Goal: Information Seeking & Learning: Learn about a topic

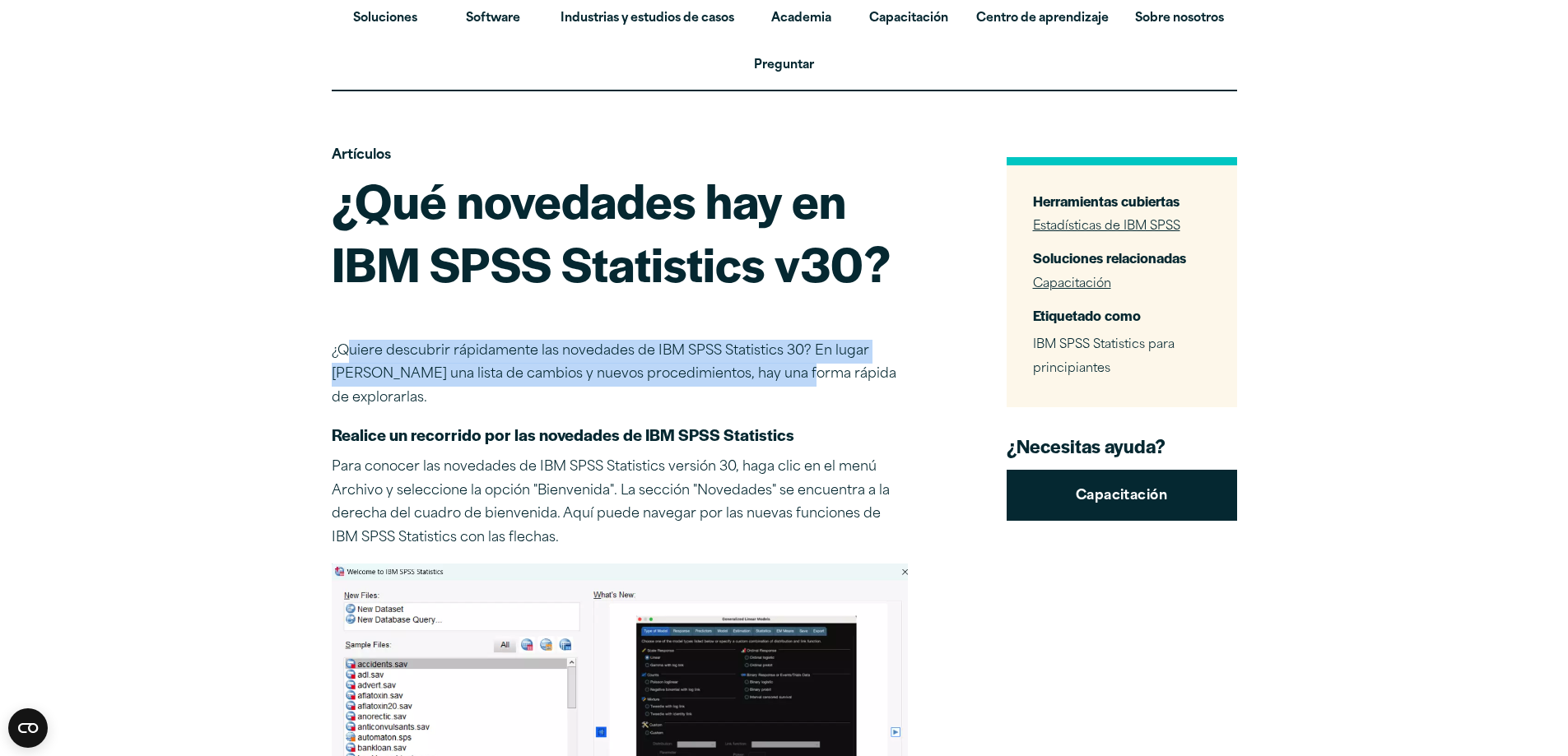
drag, startPoint x: 0, startPoint y: 0, endPoint x: 768, endPoint y: 370, distance: 852.5
click at [768, 368] on font "¿Quiere descubrir rápidamente las novedades de IBM SPSS Statistics 30? En lugar…" at bounding box center [614, 375] width 564 height 61
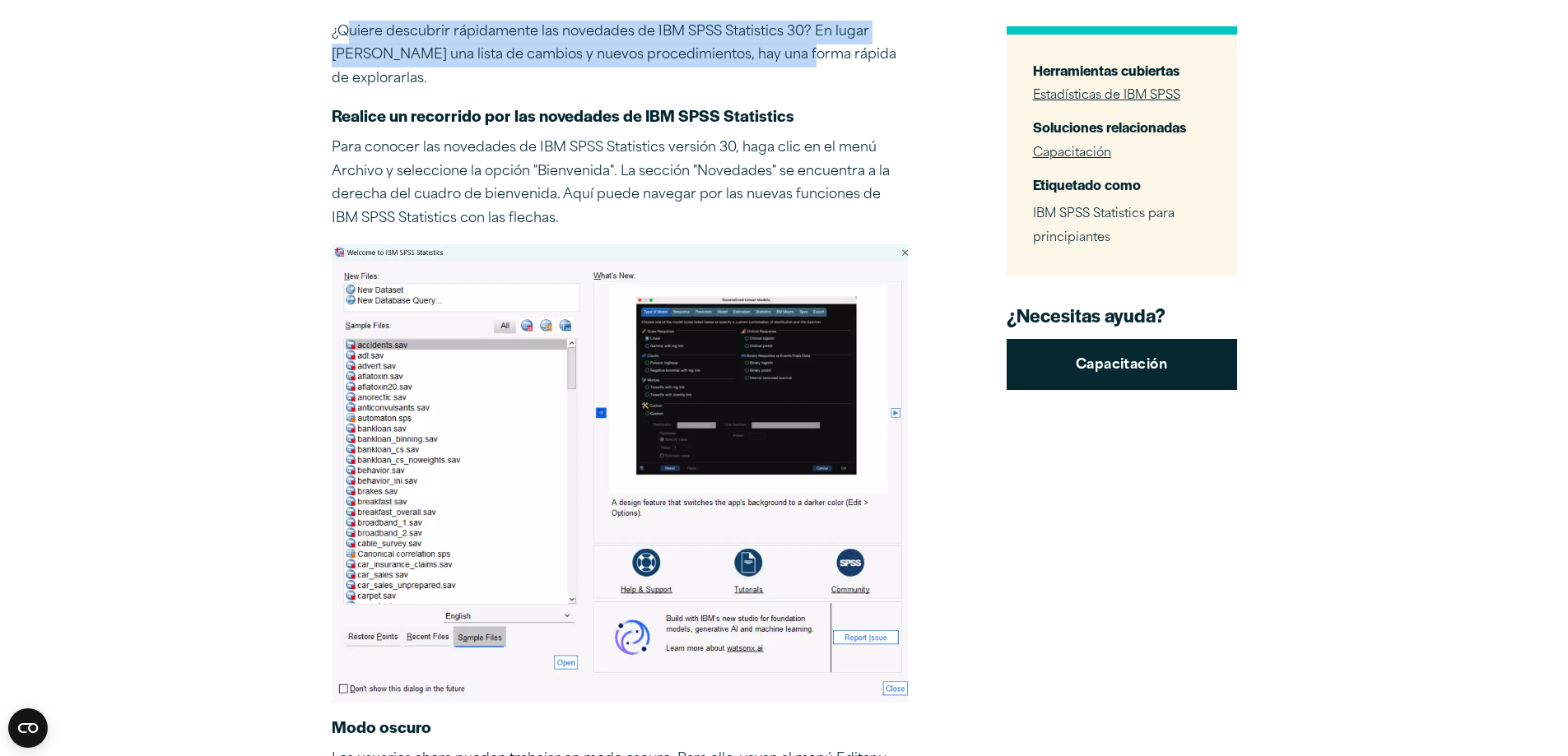
scroll to position [411, 0]
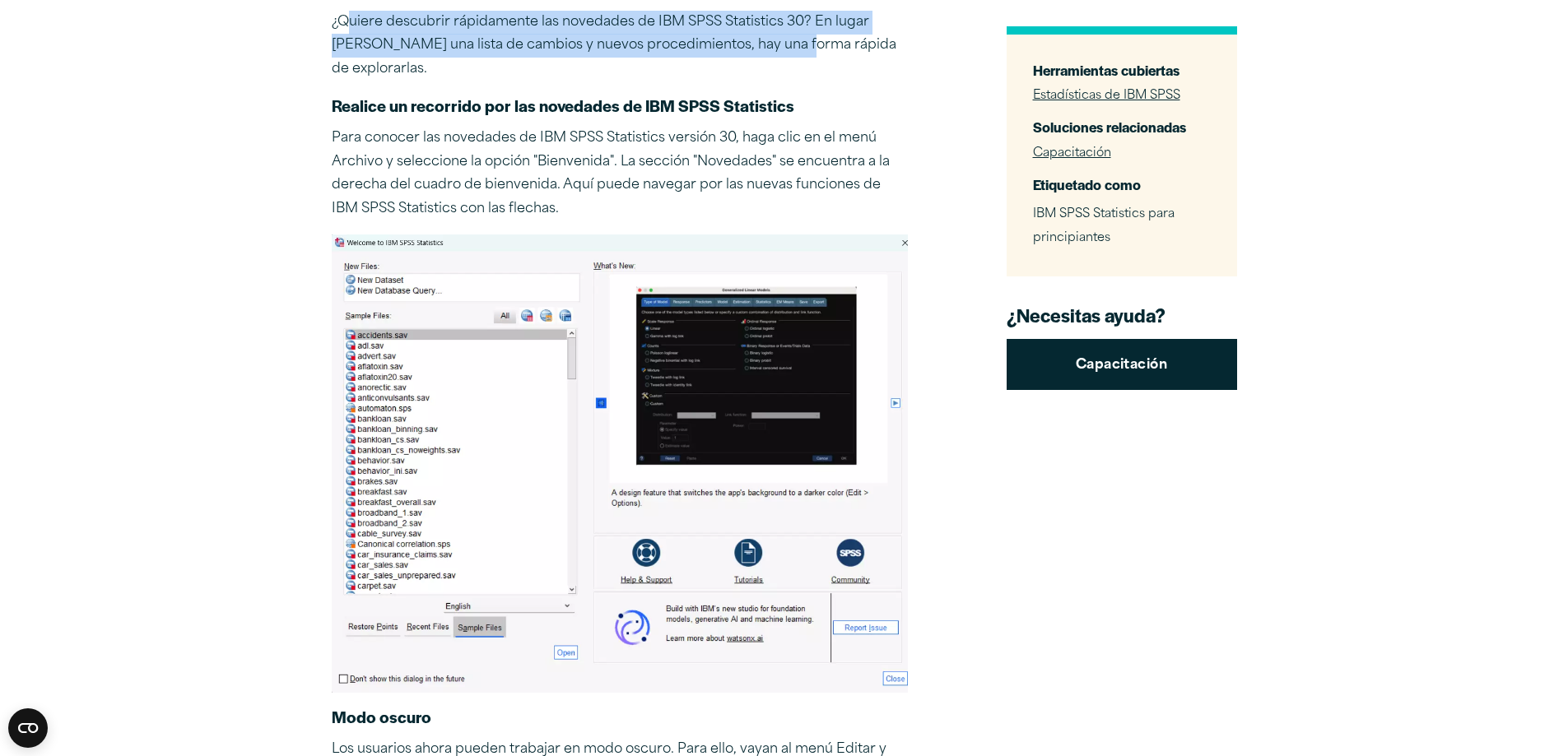
drag, startPoint x: 356, startPoint y: 125, endPoint x: 671, endPoint y: 206, distance: 325.2
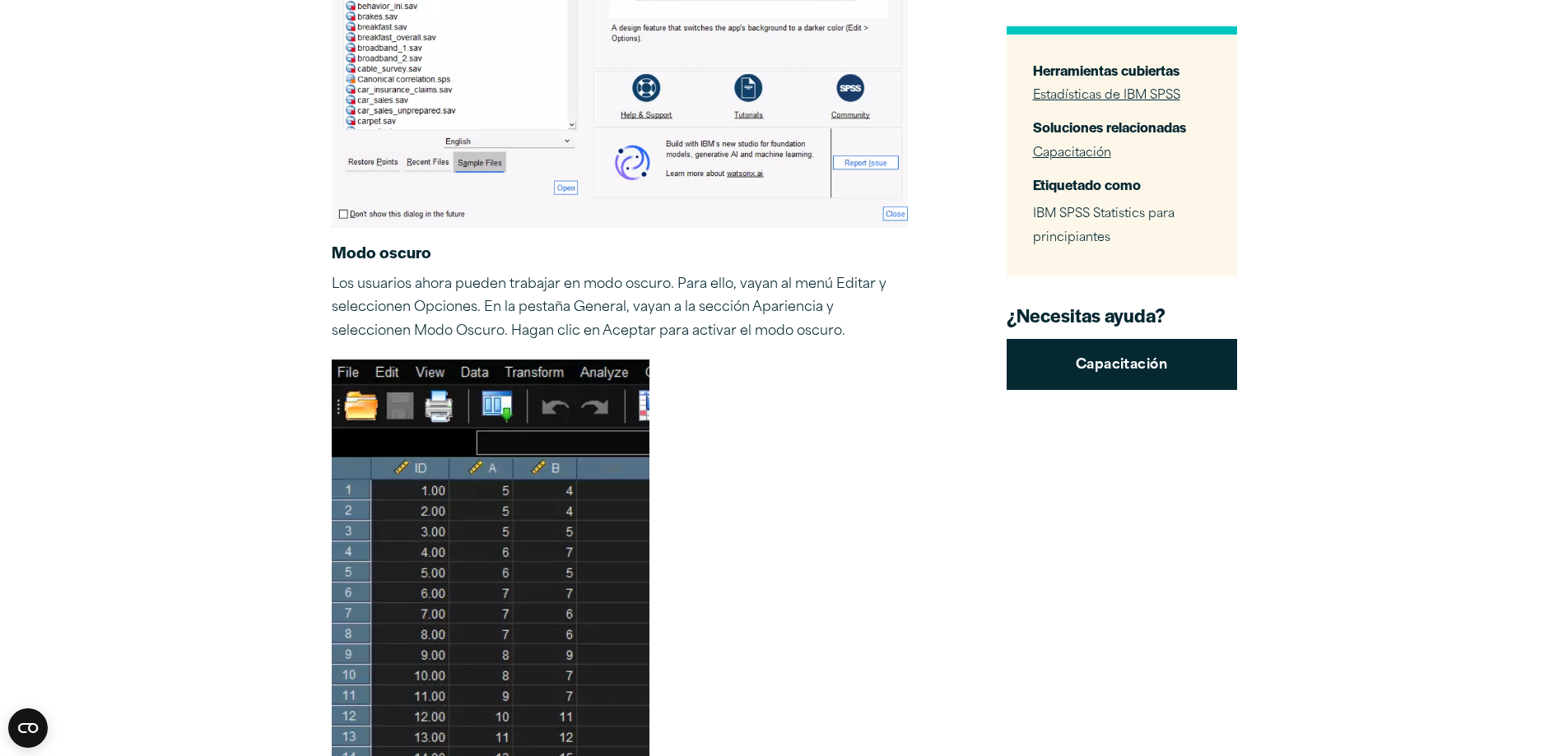
scroll to position [905, 0]
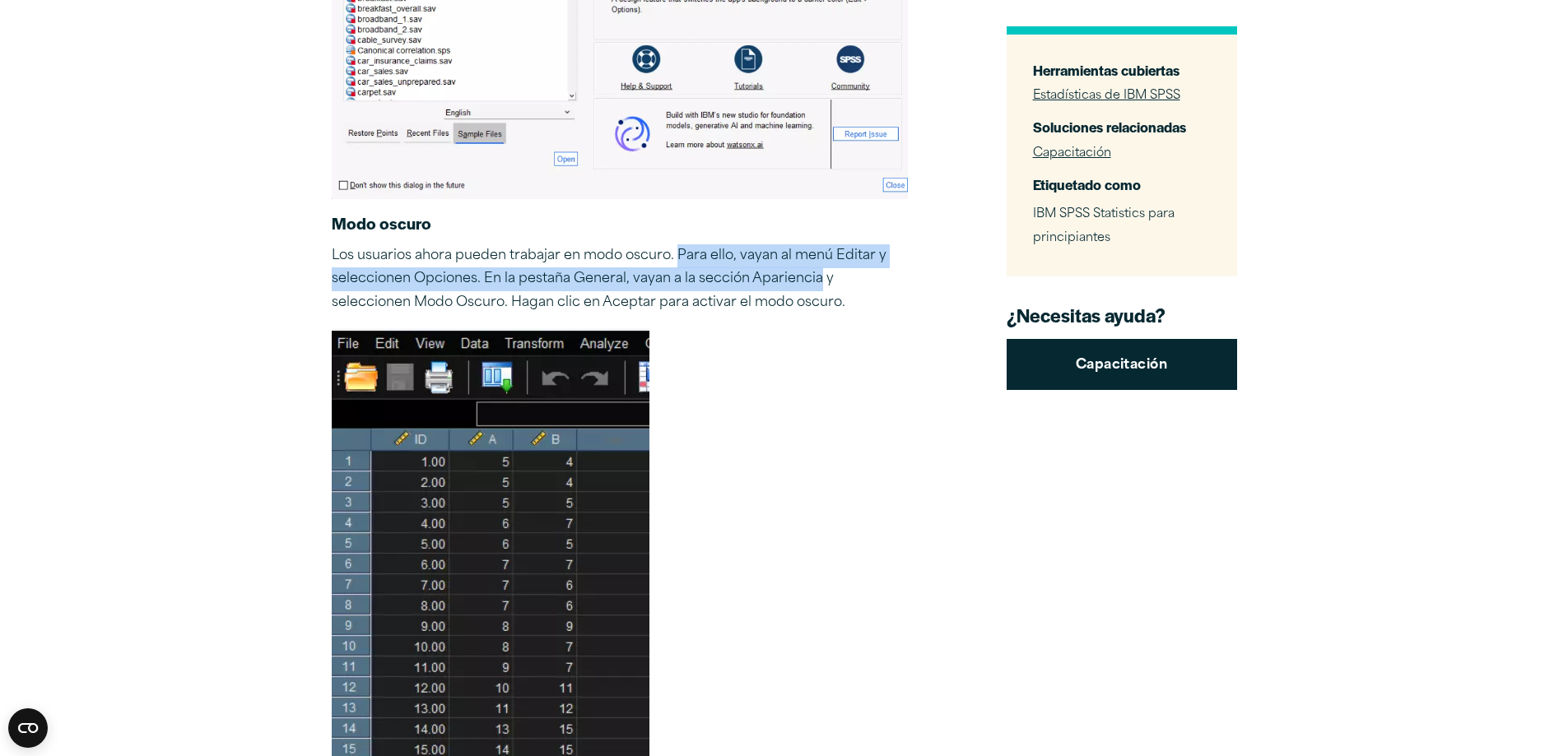
drag, startPoint x: 675, startPoint y: 254, endPoint x: 818, endPoint y: 289, distance: 147.2
click at [818, 289] on p "Los usuarios ahora pueden trabajar en modo oscuro. Para ello, vayan al menú Edi…" at bounding box center [619, 280] width 576 height 71
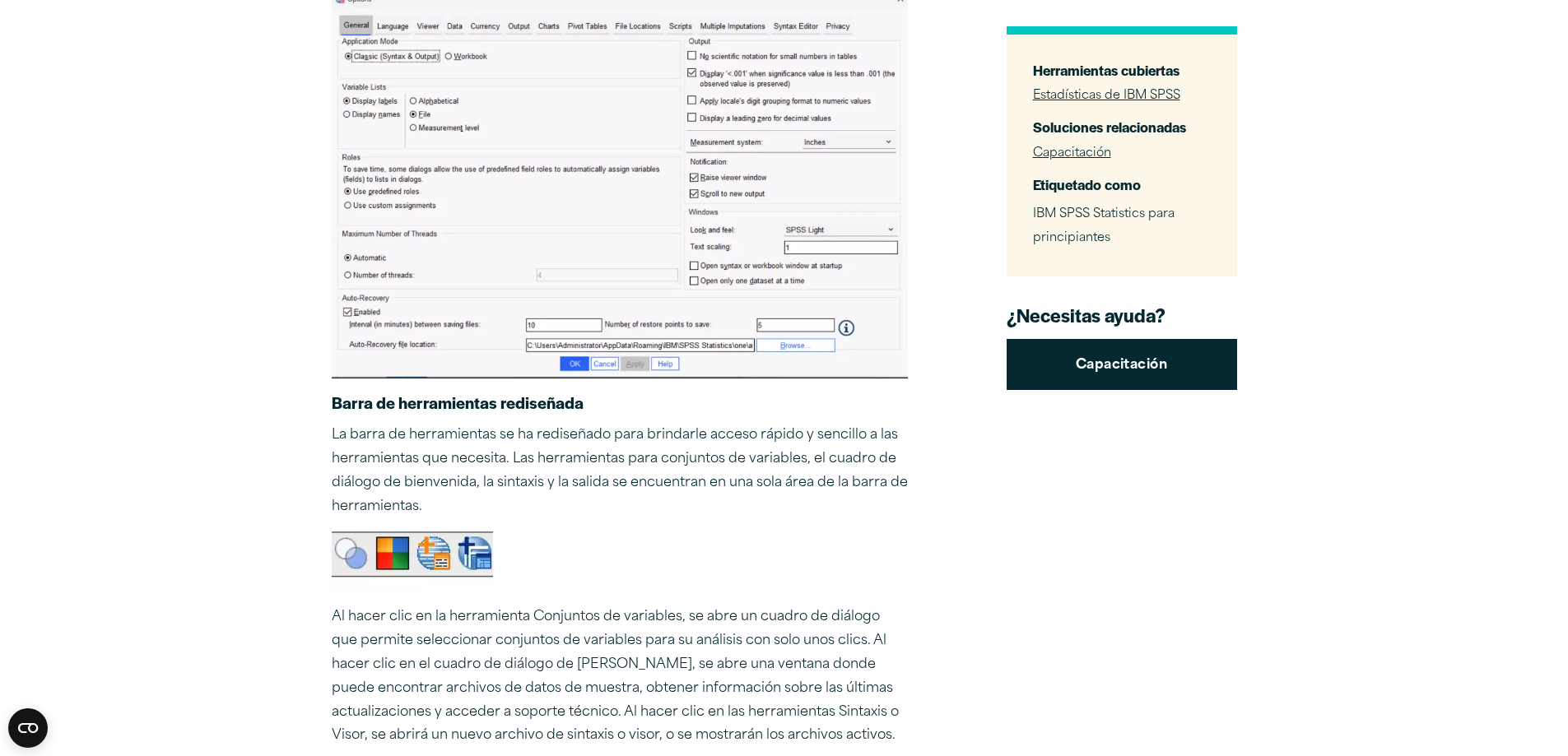
scroll to position [2057, 0]
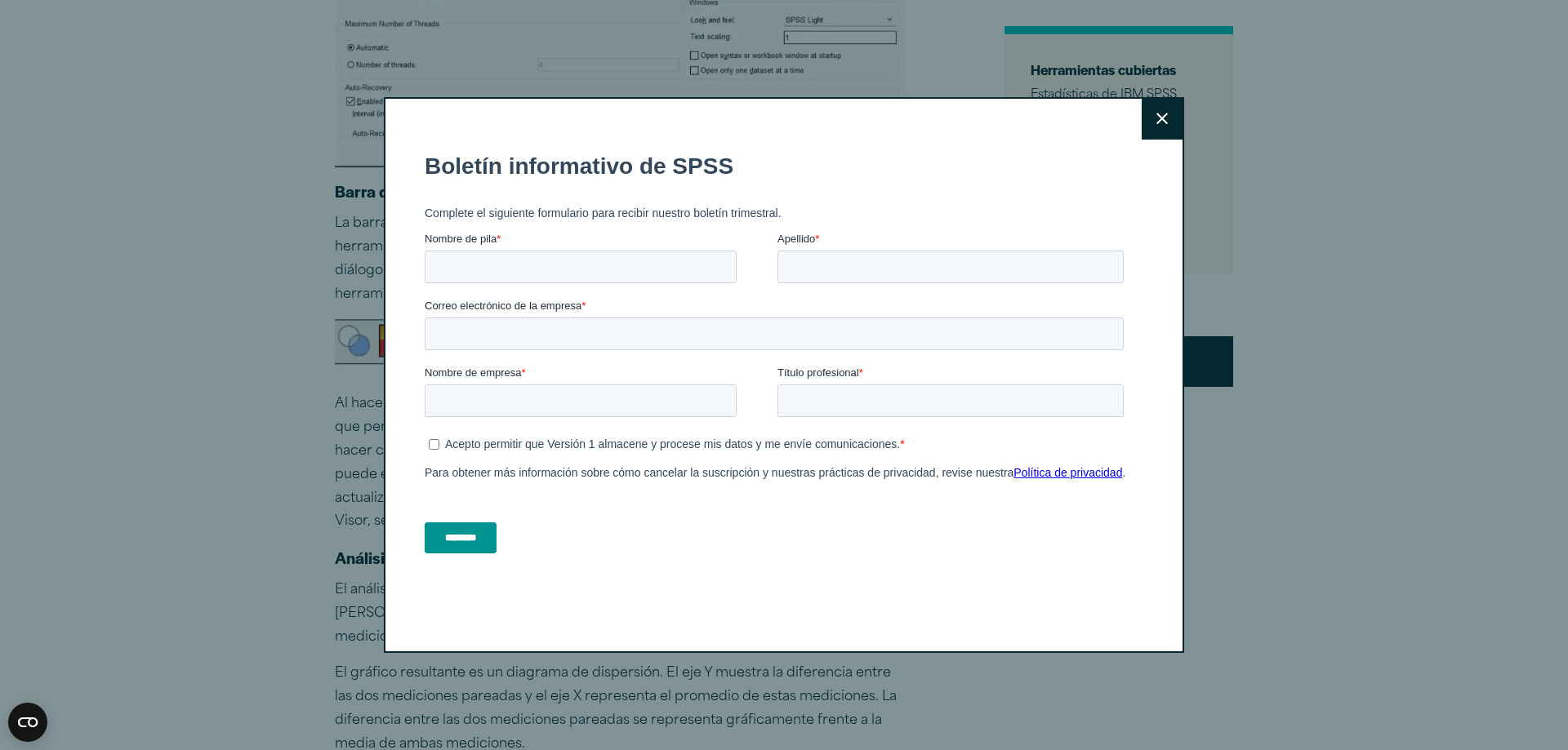
click at [1150, 130] on button "Cerca" at bounding box center [1162, 118] width 41 height 41
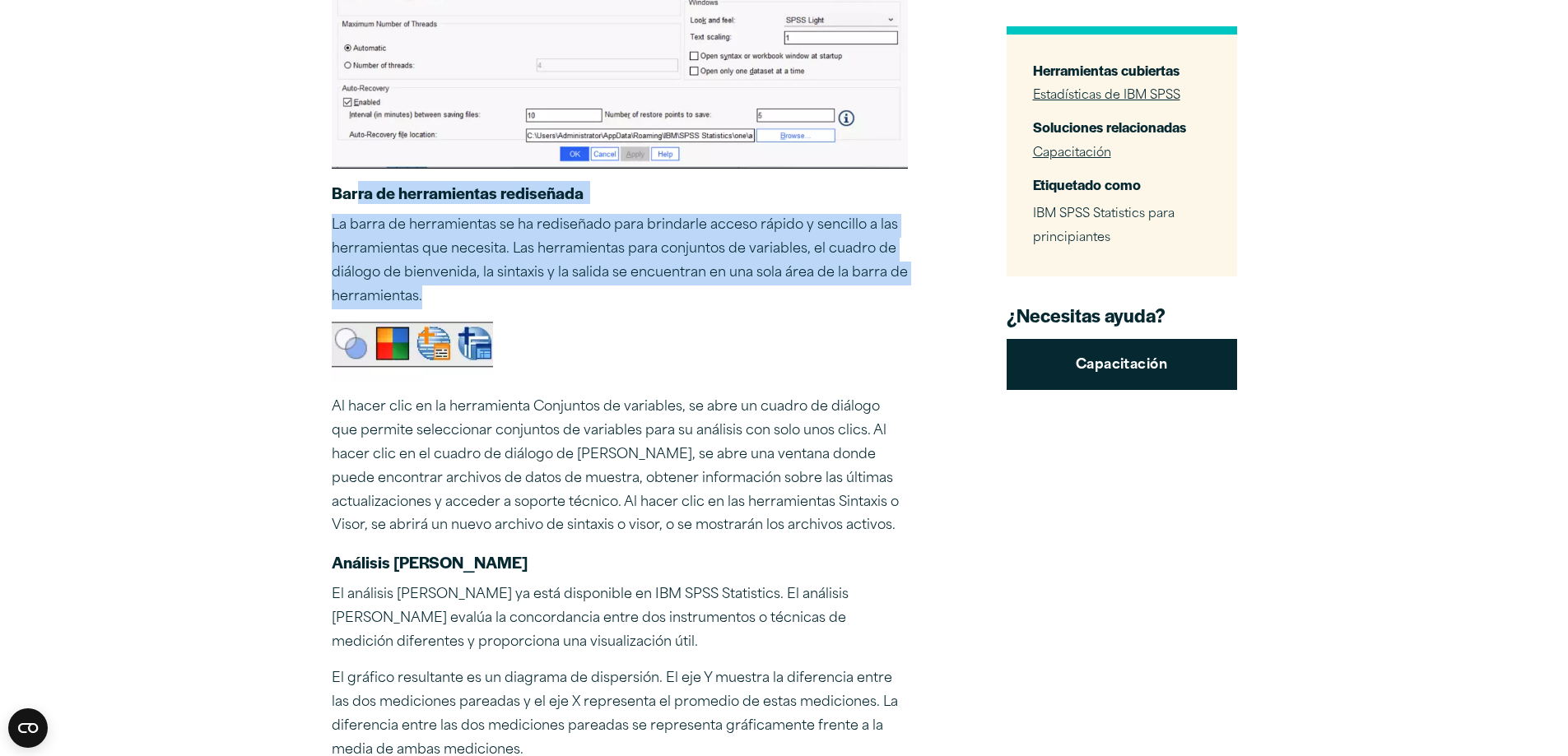
drag, startPoint x: 359, startPoint y: 192, endPoint x: 723, endPoint y: 316, distance: 384.5
click at [723, 316] on div "¿Quiere descubrir rápidamente las novedades de IBM SPSS Statistics 30? En lugar…" at bounding box center [619, 672] width 576 height 4668
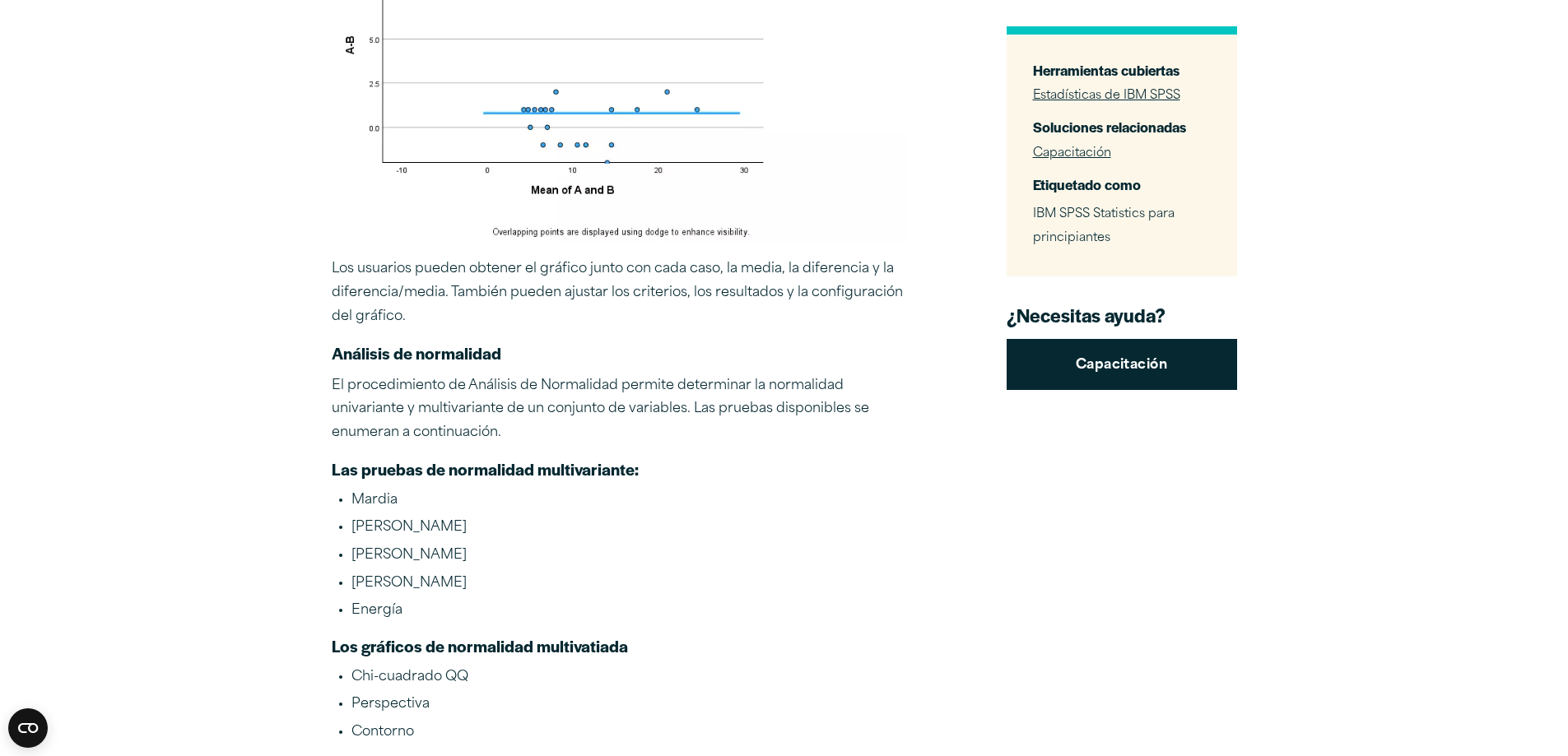
scroll to position [3127, 0]
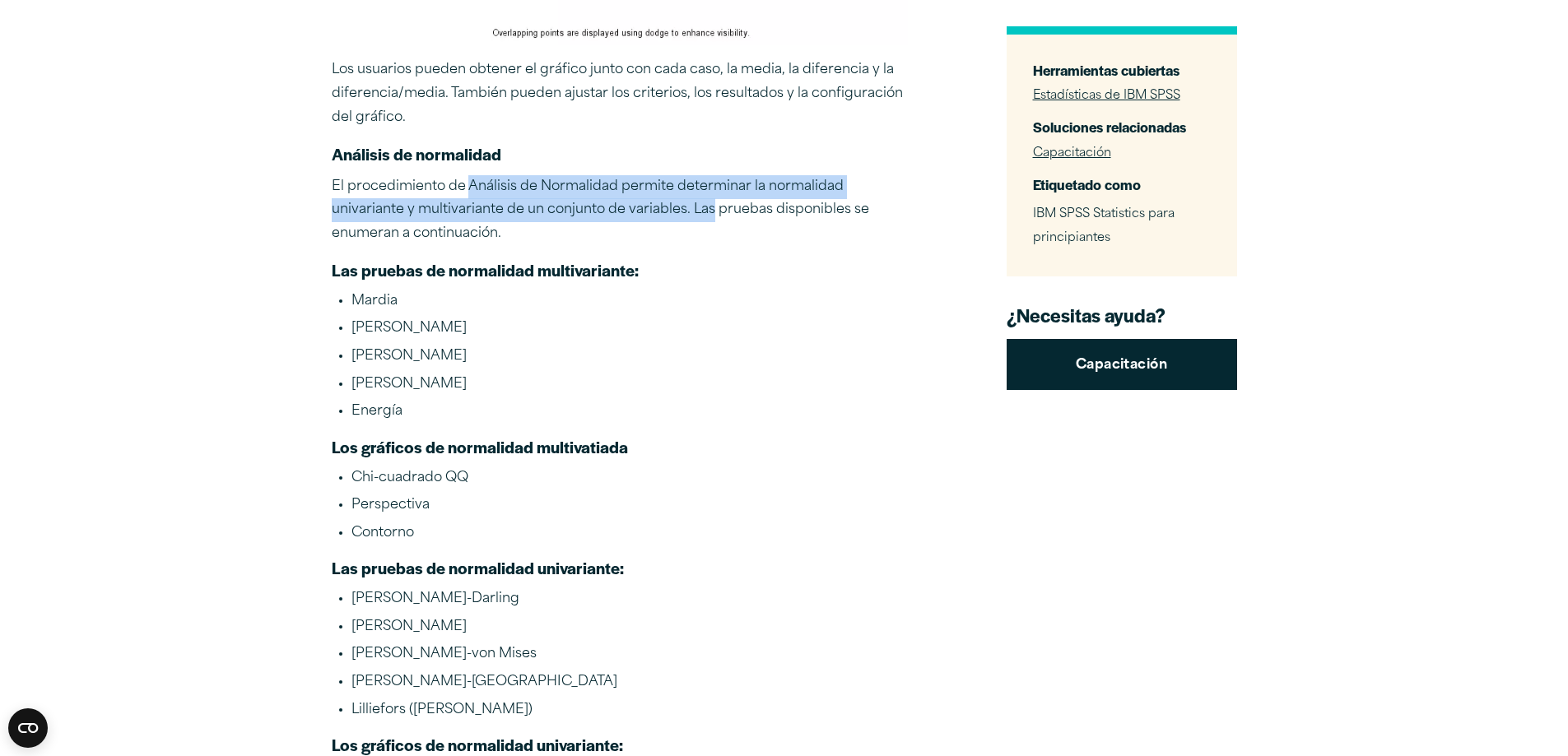
drag, startPoint x: 466, startPoint y: 187, endPoint x: 713, endPoint y: 219, distance: 249.1
click at [713, 219] on p "El procedimiento de Análisis de Normalidad permite determinar la normalidad uni…" at bounding box center [619, 210] width 576 height 71
click at [499, 203] on font "El procedimiento de Análisis de Normalidad permite determinar la normalidad uni…" at bounding box center [600, 211] width 537 height 61
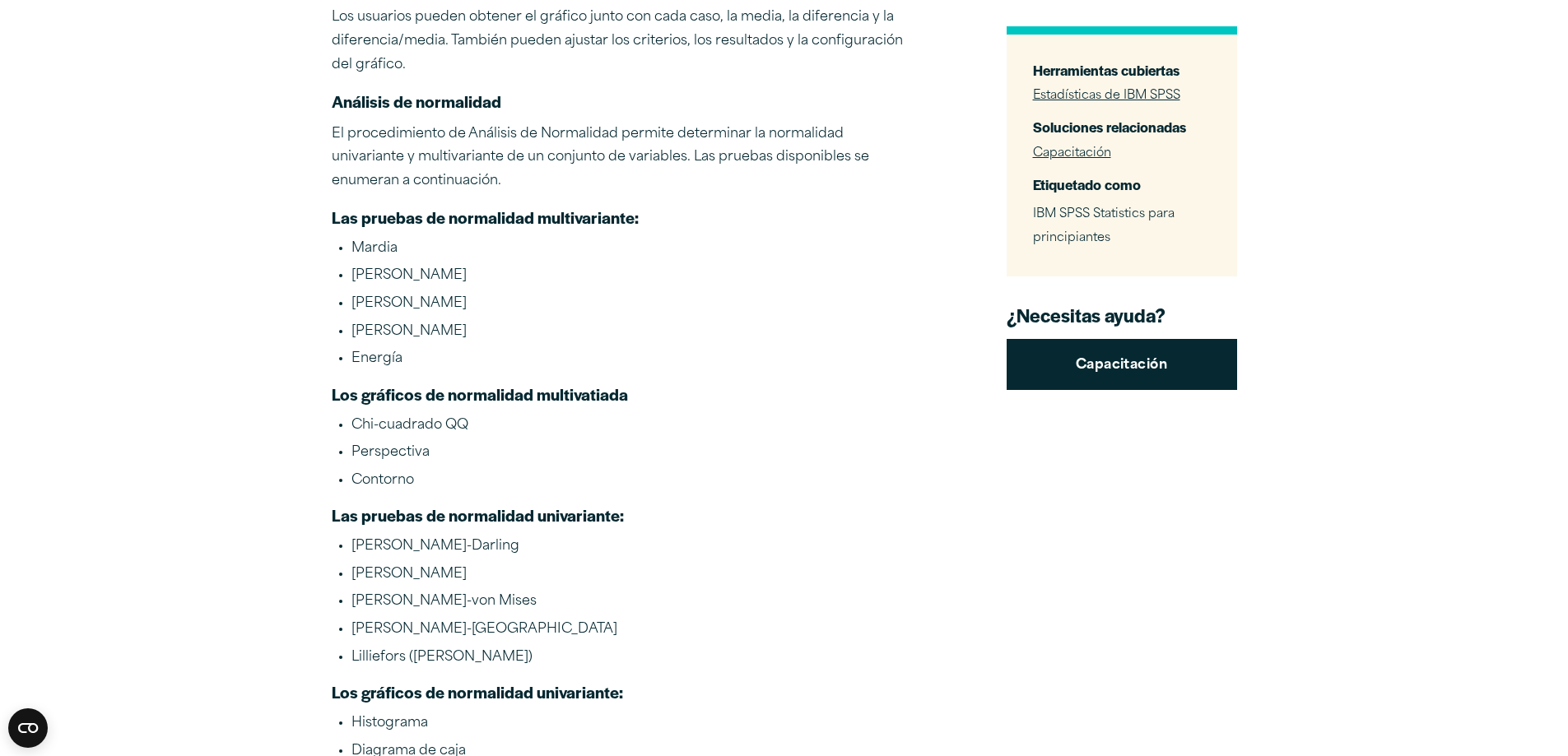
scroll to position [3210, 0]
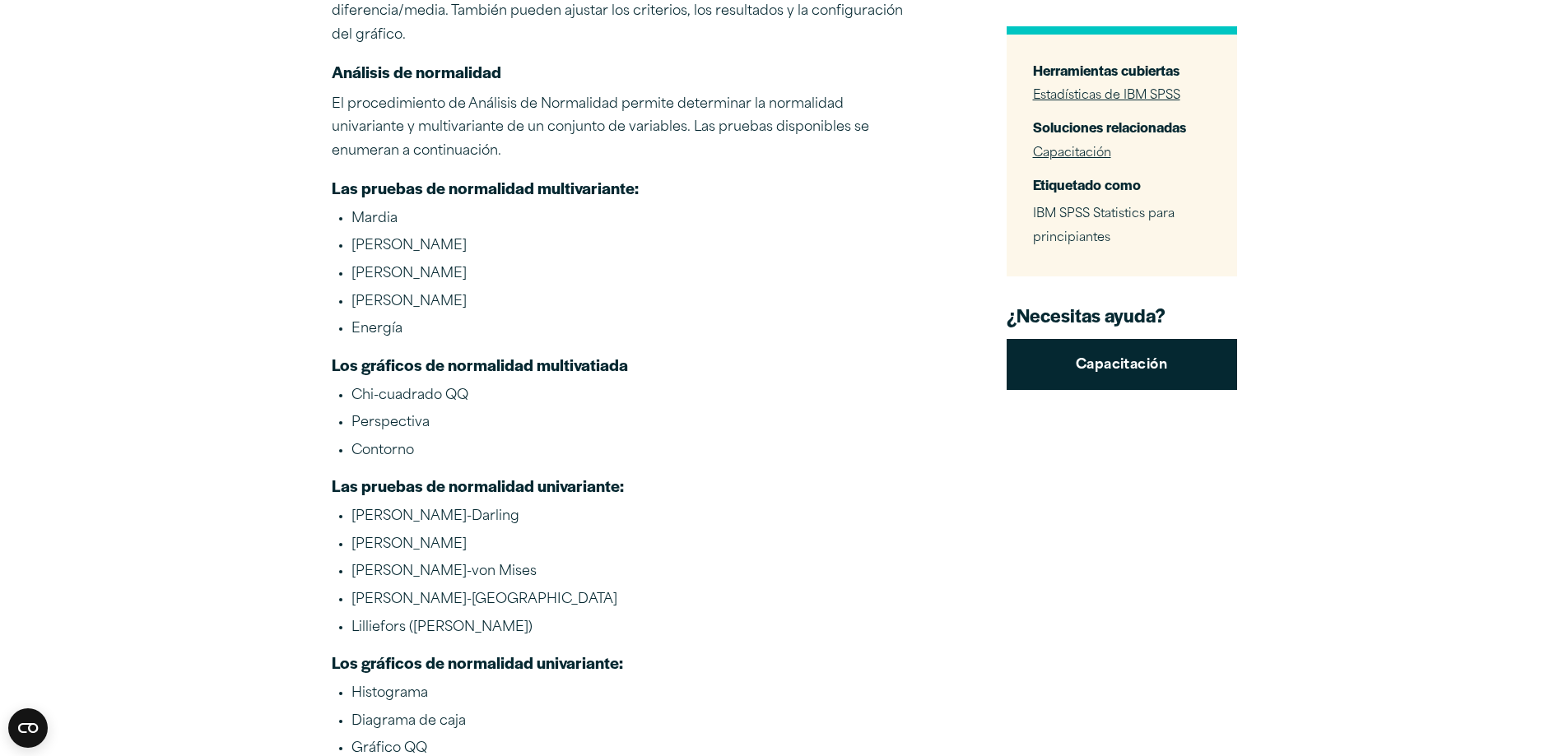
drag, startPoint x: 399, startPoint y: 178, endPoint x: 646, endPoint y: 329, distance: 289.5
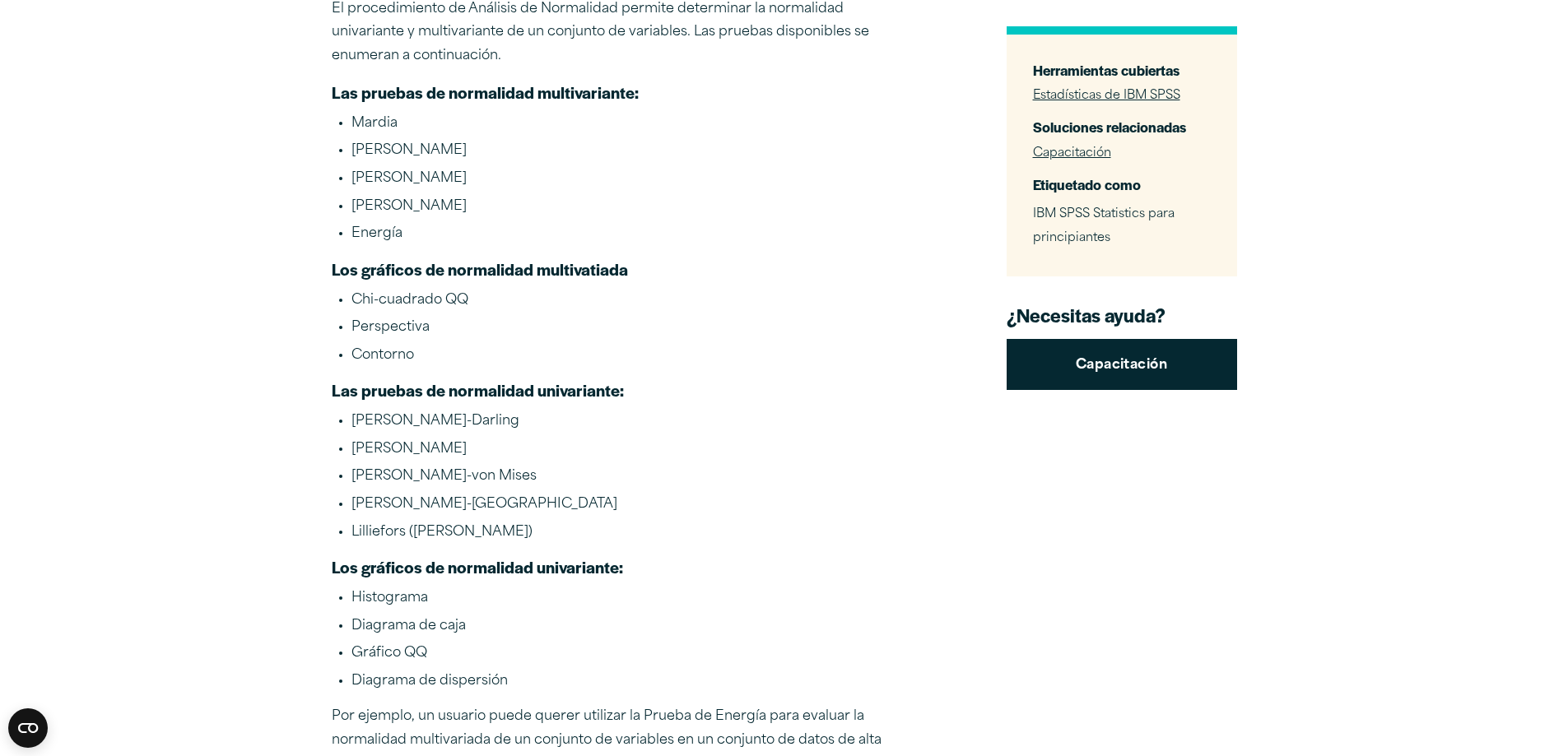
scroll to position [3456, 0]
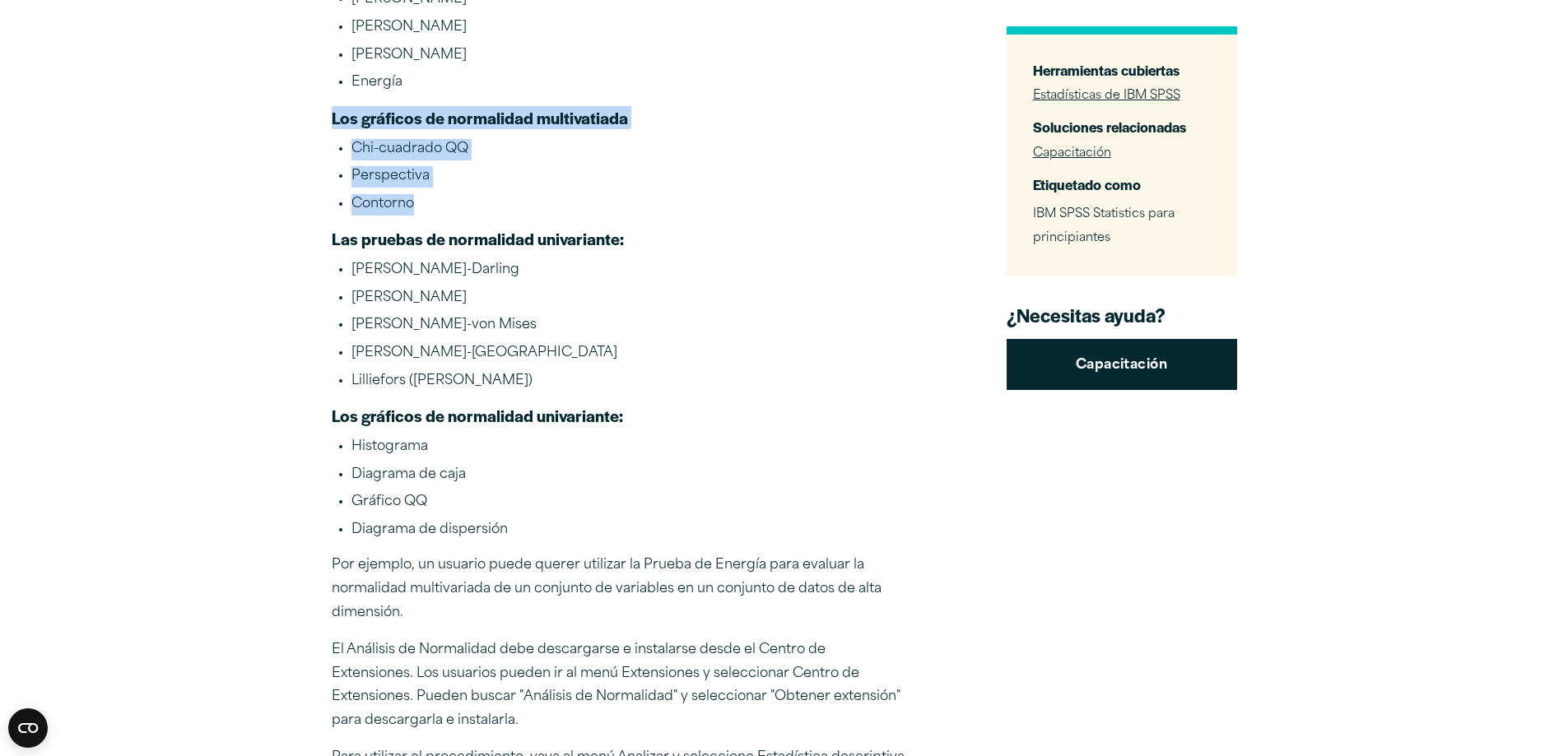
drag, startPoint x: 334, startPoint y: 112, endPoint x: 532, endPoint y: 204, distance: 218.3
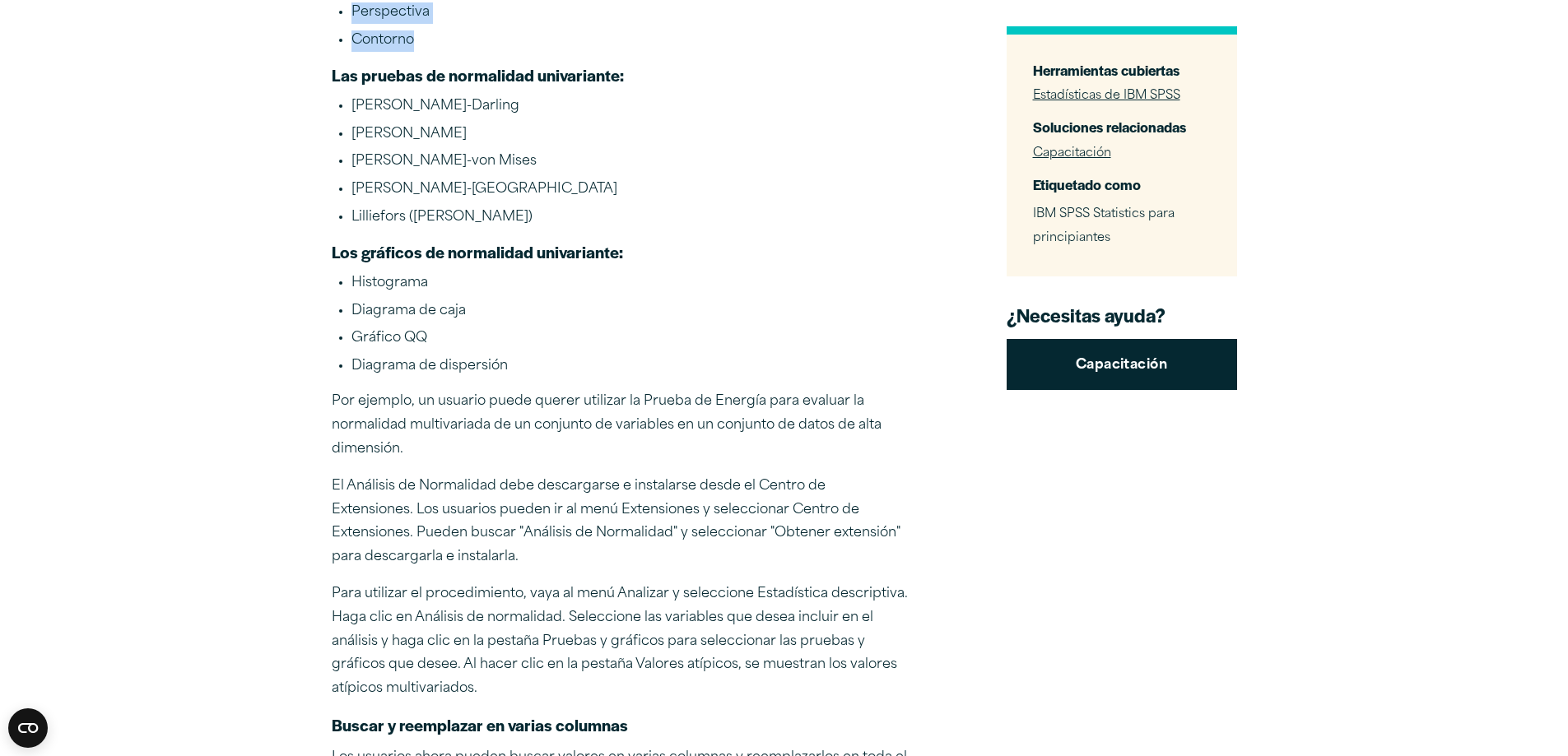
scroll to position [3621, 0]
drag, startPoint x: 330, startPoint y: 71, endPoint x: 589, endPoint y: 224, distance: 300.8
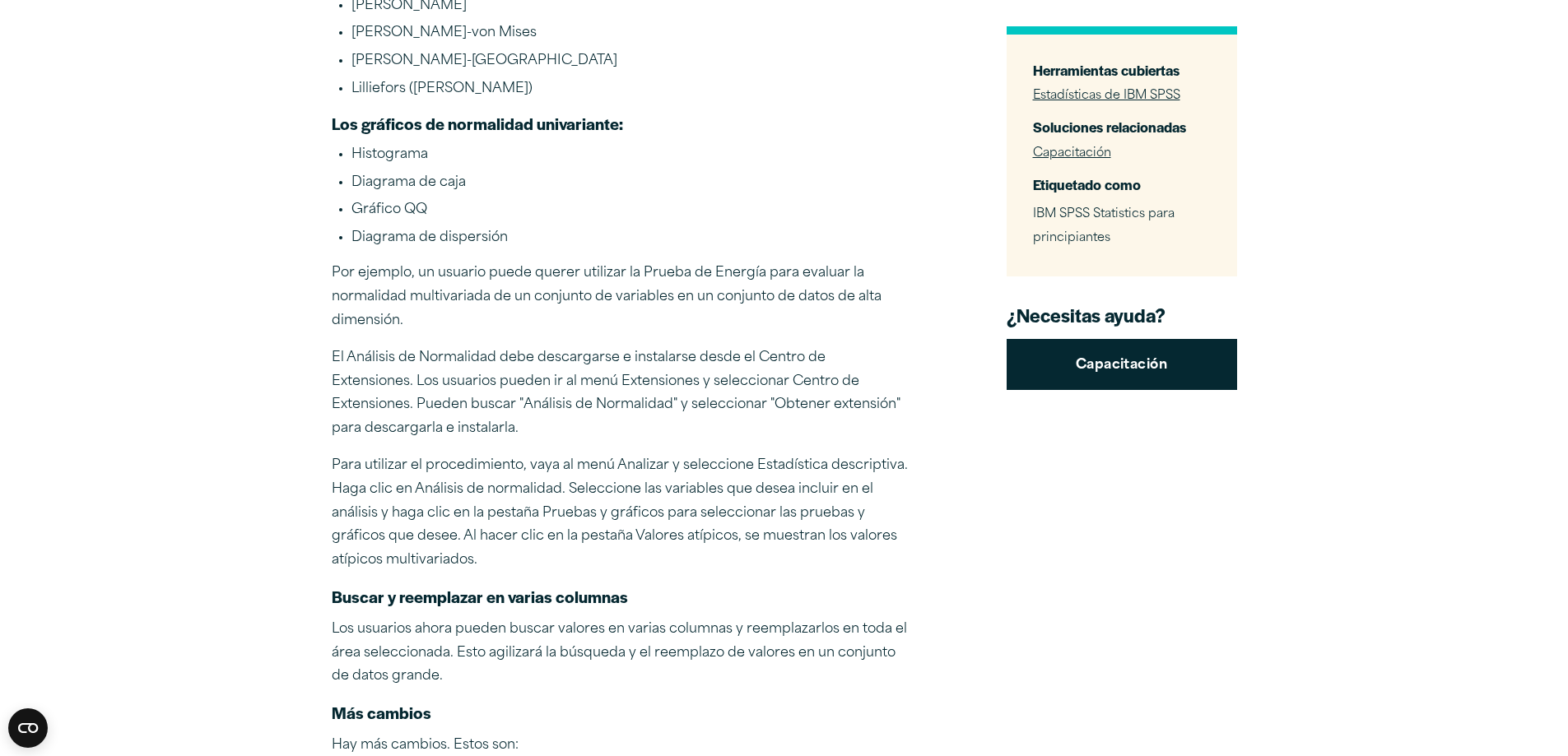
scroll to position [3785, 0]
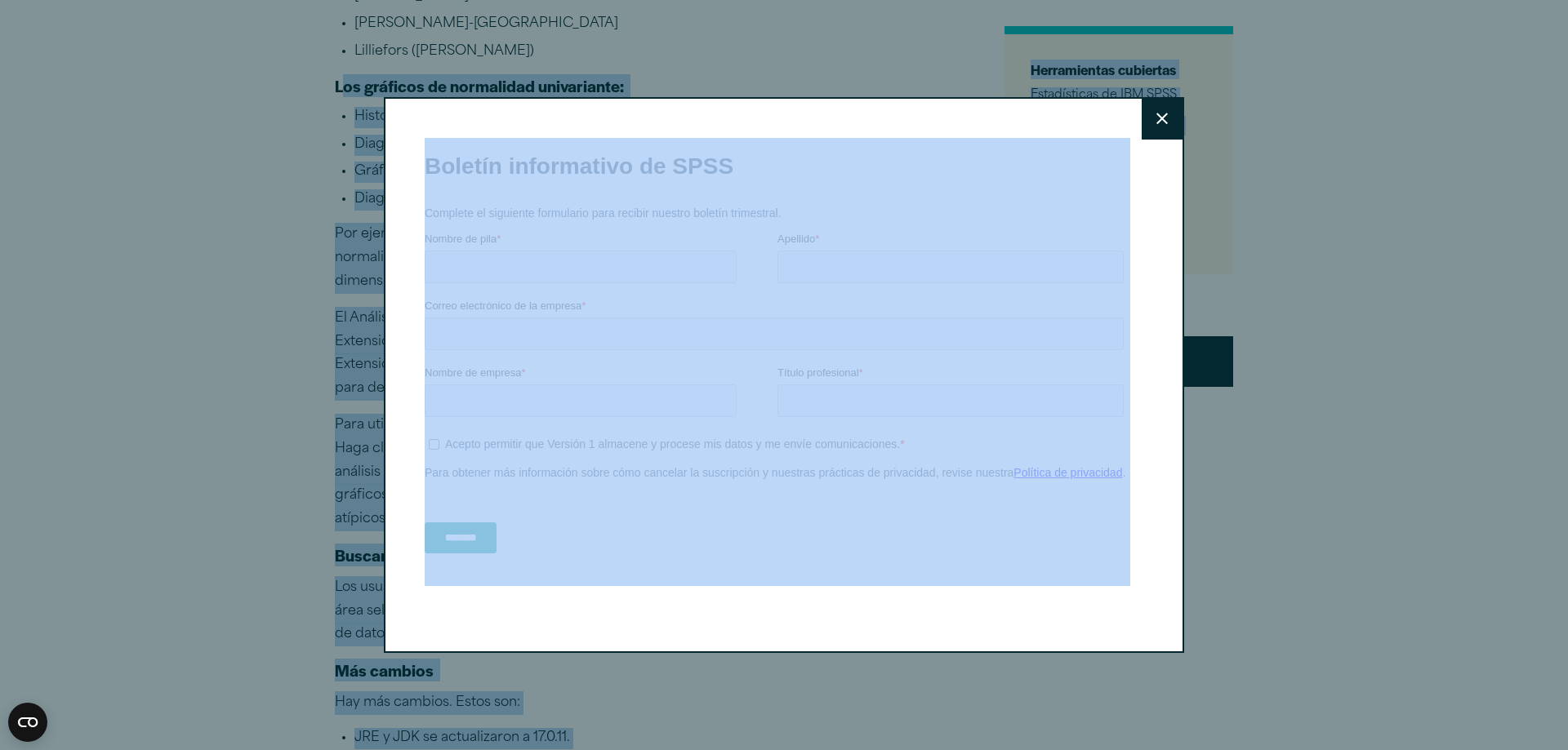
drag, startPoint x: 337, startPoint y: 88, endPoint x: 369, endPoint y: 119, distance: 44.6
click at [1154, 130] on button "Cerca" at bounding box center [1162, 118] width 41 height 41
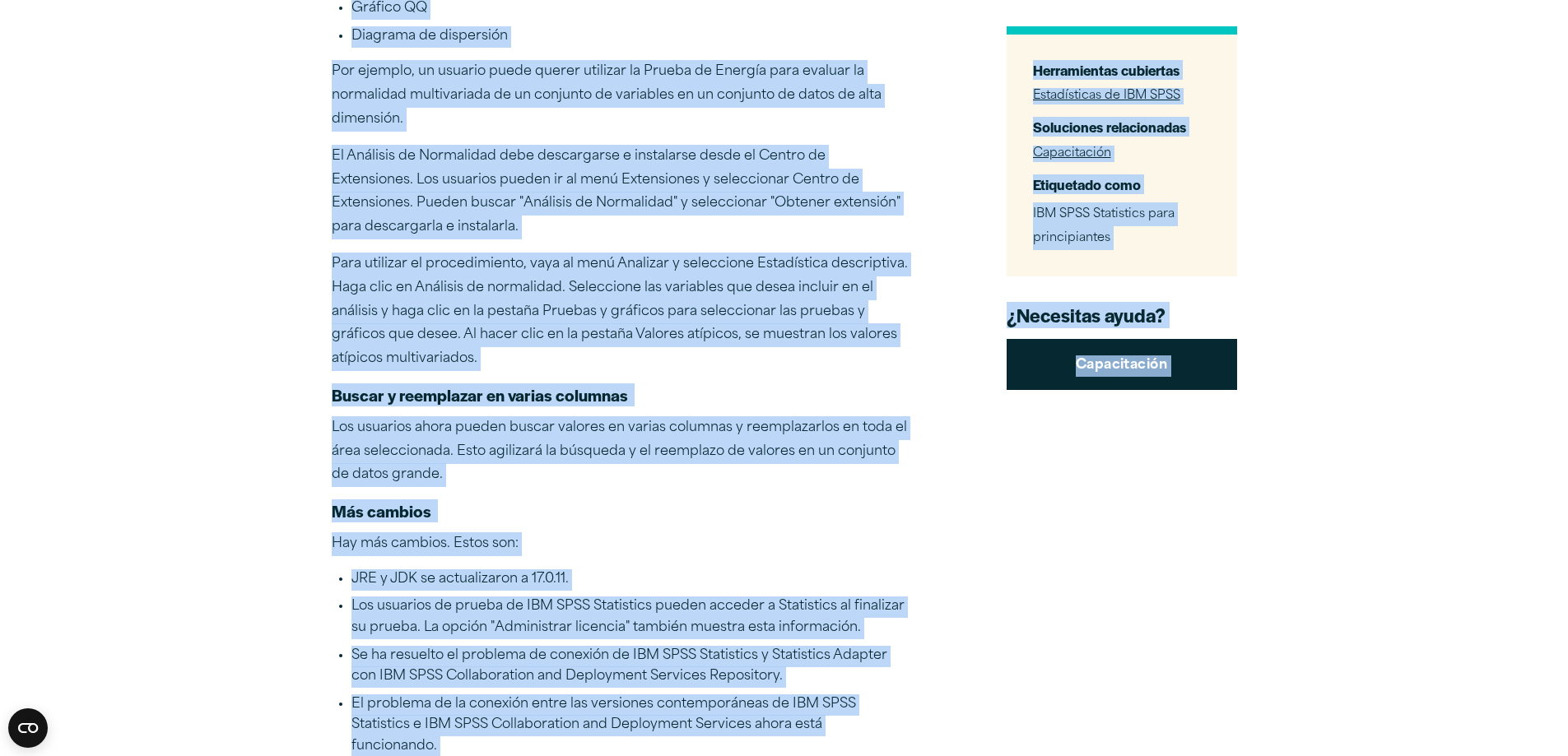
click at [661, 260] on font "Para utilizar el procedimiento, vaya al menú Analizar y seleccione Estadística …" at bounding box center [619, 312] width 576 height 108
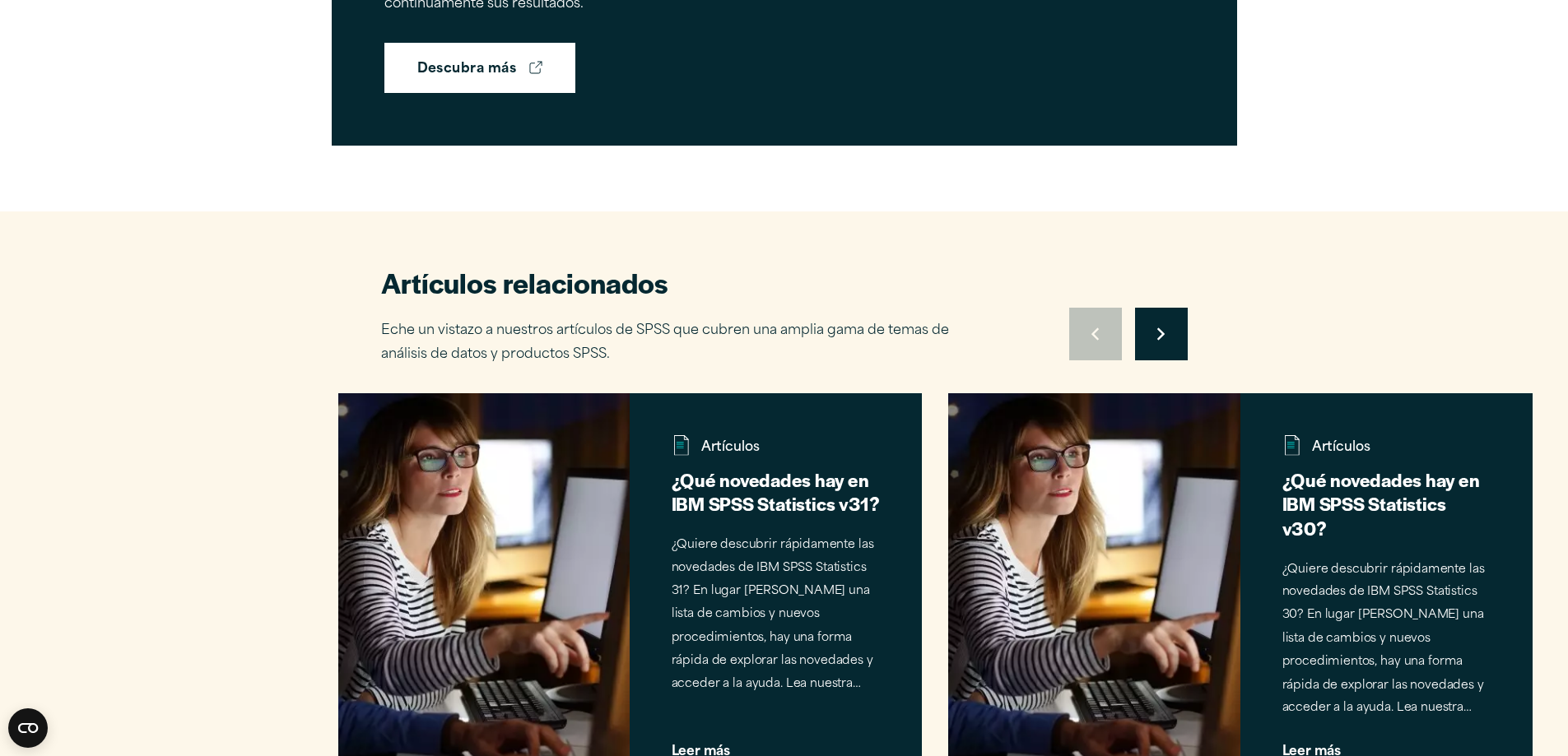
scroll to position [4938, 0]
